Goal: Information Seeking & Learning: Learn about a topic

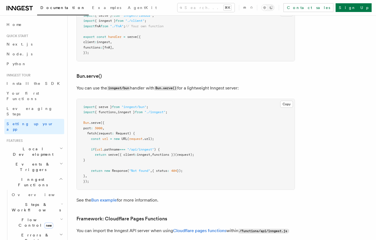
scroll to position [691, 0]
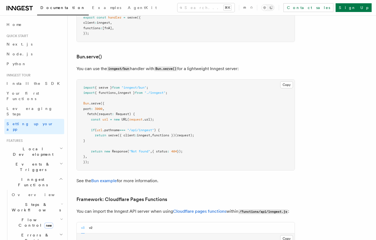
click at [31, 146] on span "Local Development" at bounding box center [31, 151] width 55 height 11
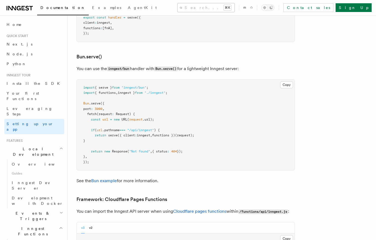
click at [186, 9] on button "Search... ⌘K" at bounding box center [205, 7] width 57 height 9
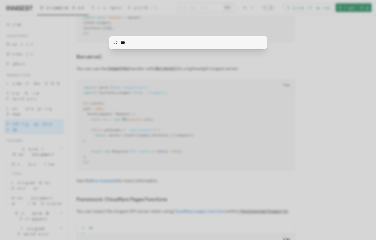
type input "****"
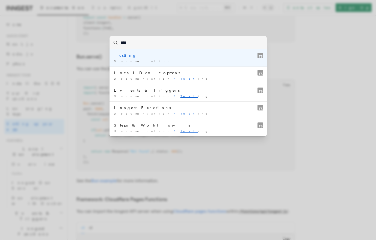
click at [159, 61] on div "Documentation /" at bounding box center [188, 61] width 148 height 4
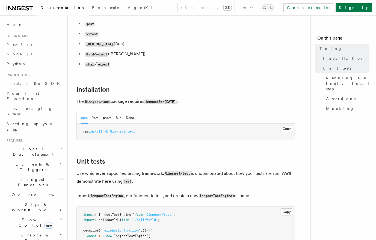
scroll to position [68, 0]
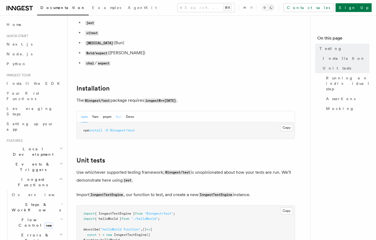
click at [118, 119] on button "Bun" at bounding box center [119, 116] width 6 height 11
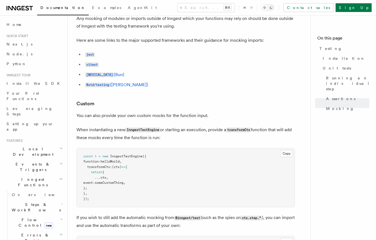
scroll to position [1721, 0]
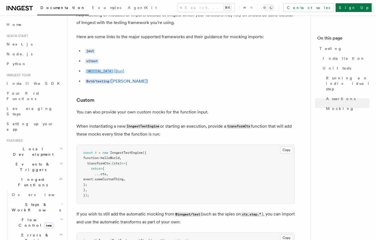
click at [102, 74] on code "[MEDICAL_DATA]" at bounding box center [99, 71] width 29 height 5
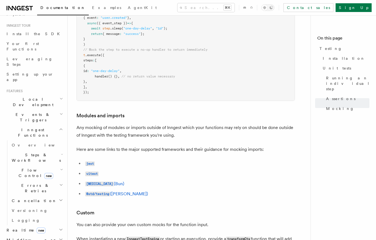
scroll to position [65, 0]
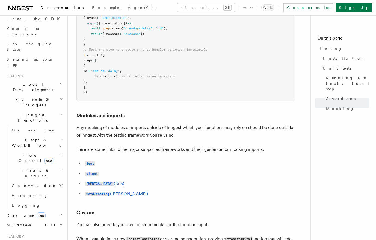
click at [55, 150] on h2 "Flow Control new" at bounding box center [37, 157] width 55 height 15
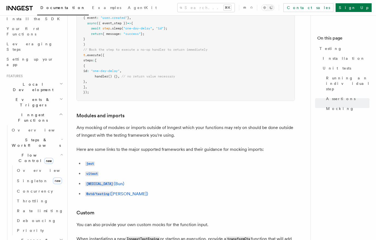
click at [52, 135] on h2 "Steps & Workflows" at bounding box center [37, 142] width 55 height 15
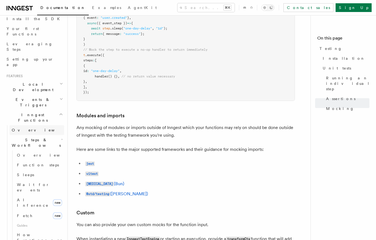
click at [46, 125] on link "Overview" at bounding box center [37, 130] width 55 height 10
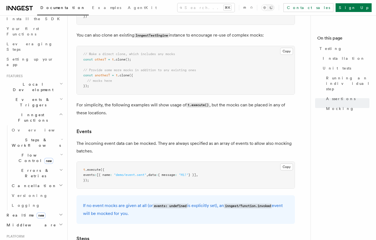
scroll to position [930, 0]
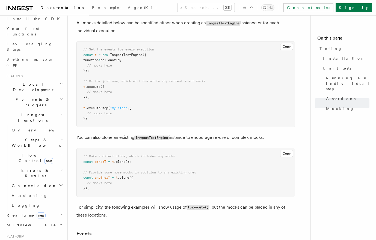
click at [252, 9] on icon at bounding box center [251, 7] width 2 height 5
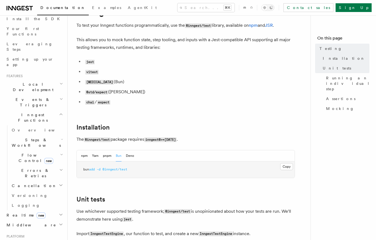
scroll to position [72, 0]
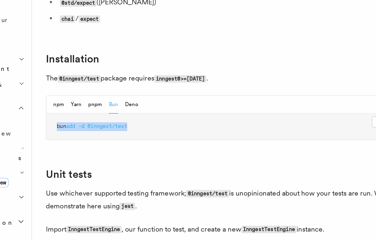
drag, startPoint x: 130, startPoint y: 127, endPoint x: 81, endPoint y: 126, distance: 49.1
click at [81, 126] on pre "bun add -d @inngest/test" at bounding box center [186, 126] width 218 height 16
copy span "bun add -d @inngest/test"
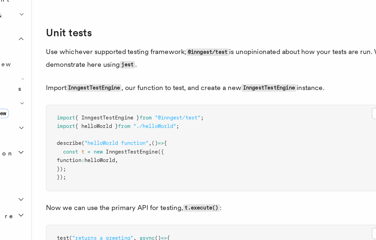
click at [172, 165] on span ""@inngest/test"" at bounding box center [158, 164] width 29 height 4
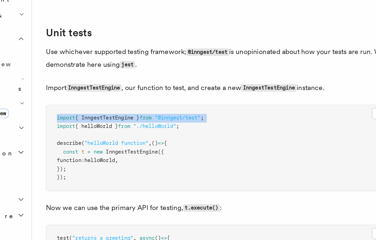
click at [172, 165] on span ""@inngest/test"" at bounding box center [158, 164] width 29 height 4
copy code "import { InngestTestEngine } from "@inngest/test" ;"
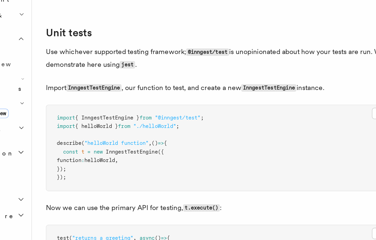
click at [239, 185] on pre "import { InngestTestEngine } from "@inngest/test" ; import { helloWorld } from …" at bounding box center [186, 182] width 218 height 53
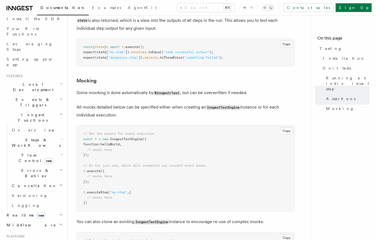
scroll to position [870, 0]
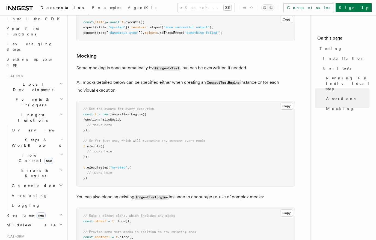
click at [51, 181] on h2 "Cancellation" at bounding box center [37, 186] width 55 height 10
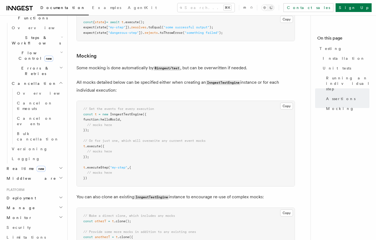
scroll to position [171, 0]
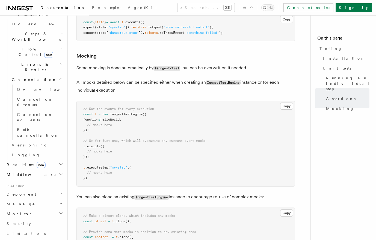
click at [40, 170] on h2 "Middleware" at bounding box center [34, 175] width 60 height 10
click at [33, 216] on span "Dependency Injection" at bounding box center [28, 221] width 33 height 10
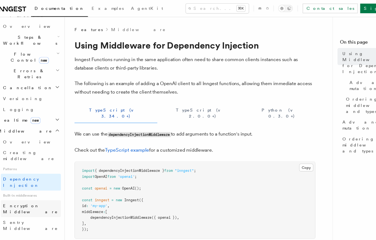
click at [29, 185] on span "Encryption Middleware" at bounding box center [37, 190] width 50 height 10
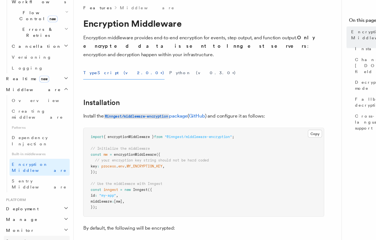
scroll to position [189, 0]
click at [23, 233] on link "Security" at bounding box center [34, 238] width 60 height 10
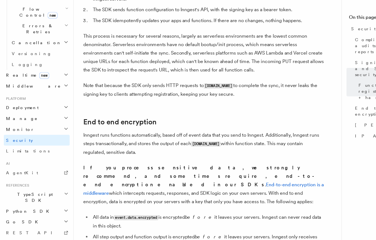
scroll to position [458, 0]
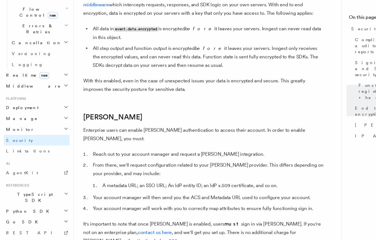
click at [216, 198] on li "Your account manager will then send you the ACS and Metadata URL used to config…" at bounding box center [189, 202] width 211 height 8
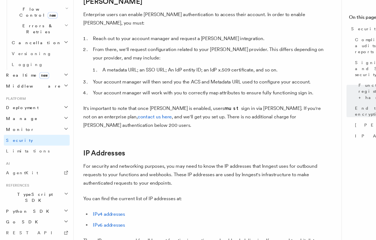
scroll to position [700, 0]
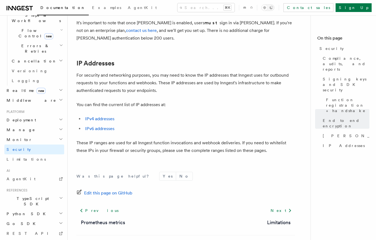
click at [53, 194] on h2 "TypeScript SDK" at bounding box center [34, 201] width 60 height 15
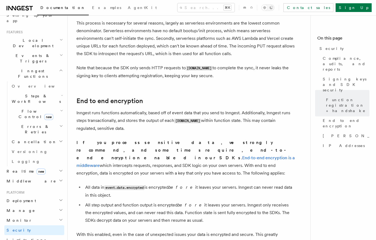
scroll to position [331, 0]
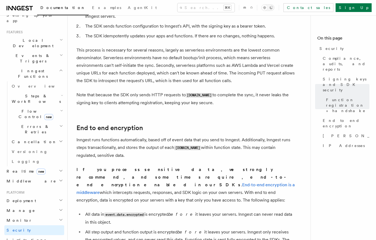
click at [18, 179] on span "Middleware" at bounding box center [30, 181] width 52 height 5
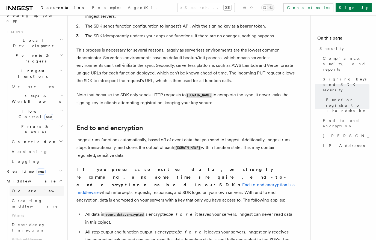
click at [19, 189] on span "Overview" at bounding box center [40, 191] width 56 height 4
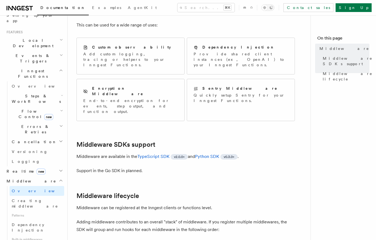
scroll to position [31, 0]
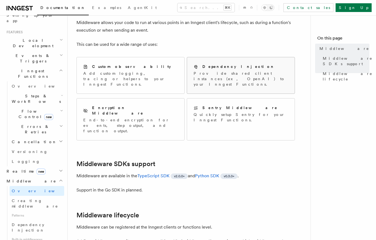
click at [236, 75] on p "Provide shared client instances (ex, OpenAI) to your Inngest Functions." at bounding box center [241, 79] width 94 height 16
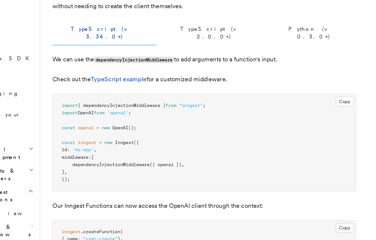
click at [174, 115] on span ""inngest"" at bounding box center [175, 117] width 17 height 4
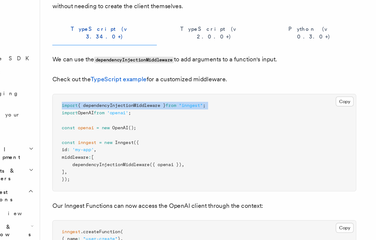
click at [174, 115] on span ""inngest"" at bounding box center [175, 117] width 17 height 4
copy code "import { dependencyInjectionMiddleware } from "inngest" ;"
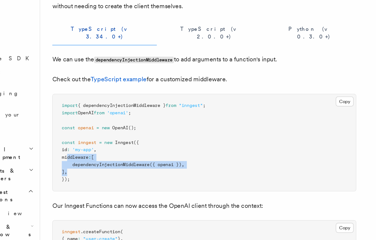
drag, startPoint x: 87, startPoint y: 150, endPoint x: 92, endPoint y: 159, distance: 10.4
click at [92, 159] on pre "import { dependencyInjectionMiddleware } from "inngest" ; import OpenAI from 'o…" at bounding box center [186, 144] width 218 height 70
copy code "middleware : [ dependencyInjectionMiddleware ({ openai }) , ] ,"
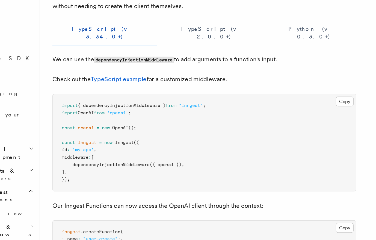
click at [170, 123] on pre "import { dependencyInjectionMiddleware } from "inngest" ; import OpenAI from 'o…" at bounding box center [186, 144] width 218 height 70
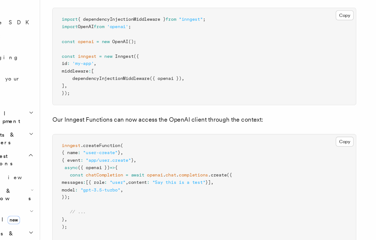
scroll to position [86, 0]
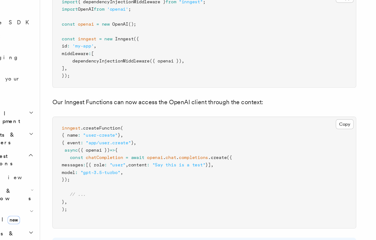
click at [174, 179] on span "completions" at bounding box center [177, 181] width 21 height 4
